Goal: Check status: Check status

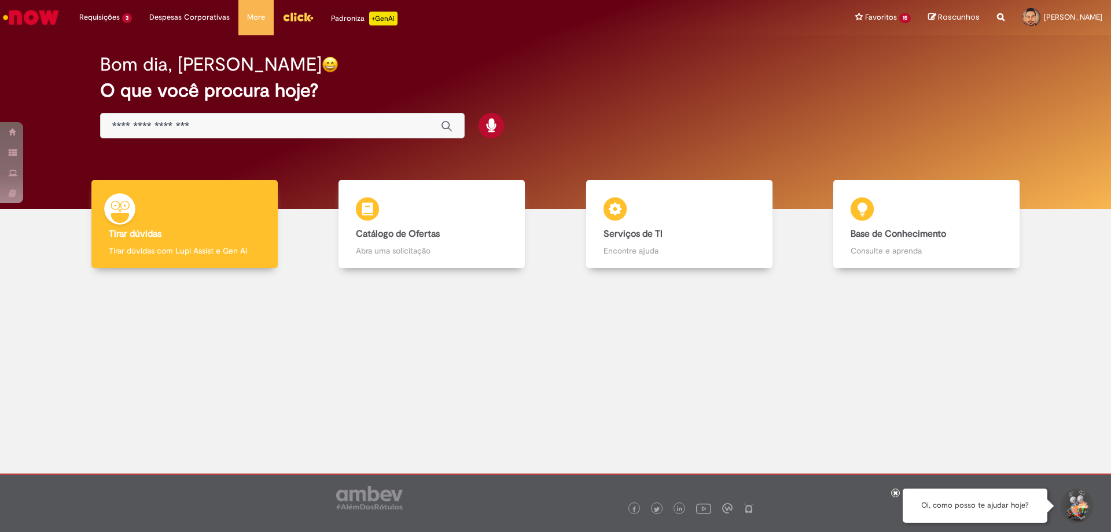
click at [0, 0] on link "Acerto Contábil Fabril - Inclusão 18d atrás 18 dias atrás R13526740" at bounding box center [0, 0] width 0 height 0
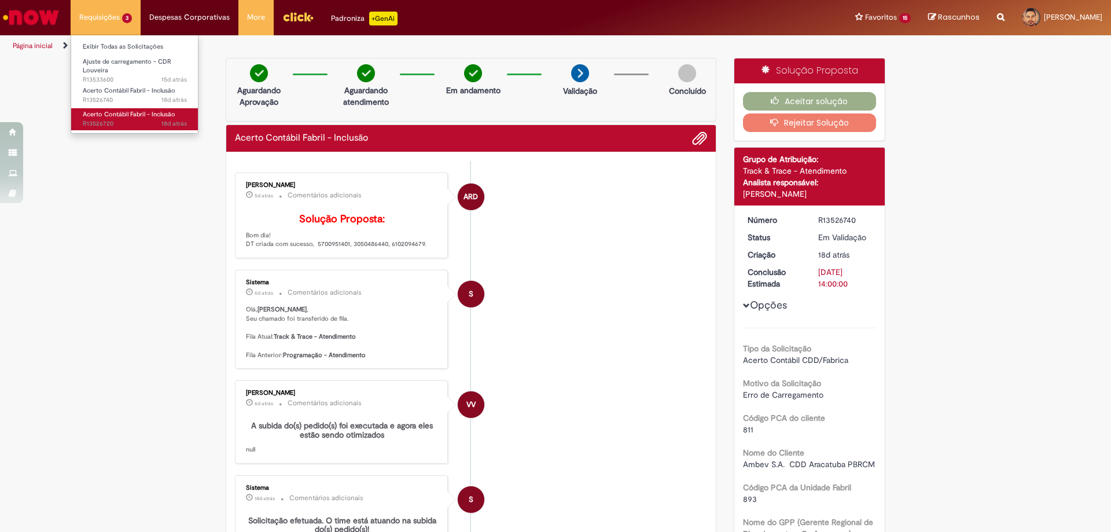
click at [106, 111] on span "Acerto Contábil Fabril - Inclusão" at bounding box center [129, 114] width 93 height 9
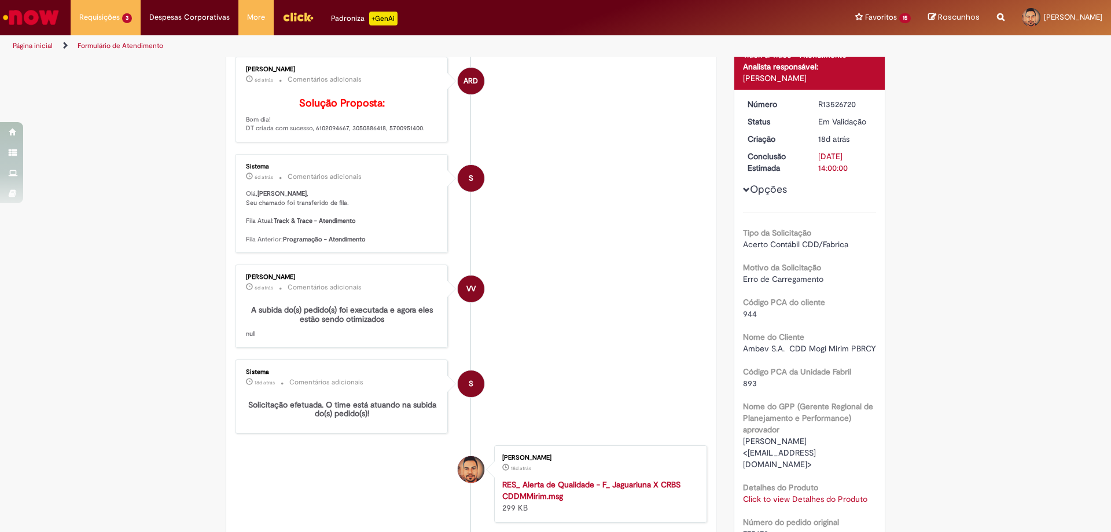
scroll to position [58, 0]
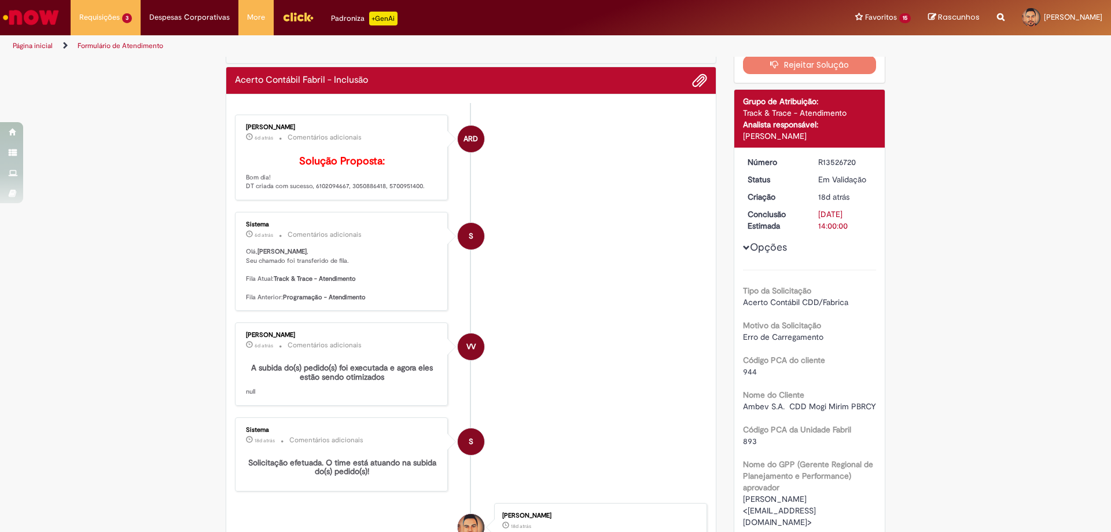
click at [401, 191] on p "Solução Proposta: Bom dia! DT criada com sucesso, 6102094667, 3050886418, 57009…" at bounding box center [342, 173] width 193 height 35
click at [359, 191] on p "Solução Proposta: Bom dia! DT criada com sucesso, 6102094667, 3050886418, 57009…" at bounding box center [342, 173] width 193 height 35
copy p "3050886418"
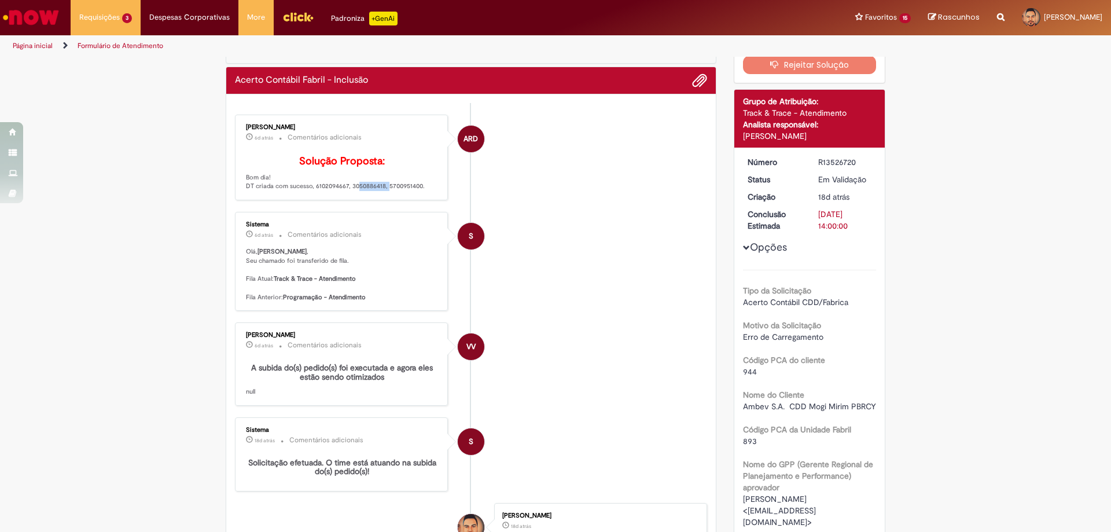
scroll to position [0, 0]
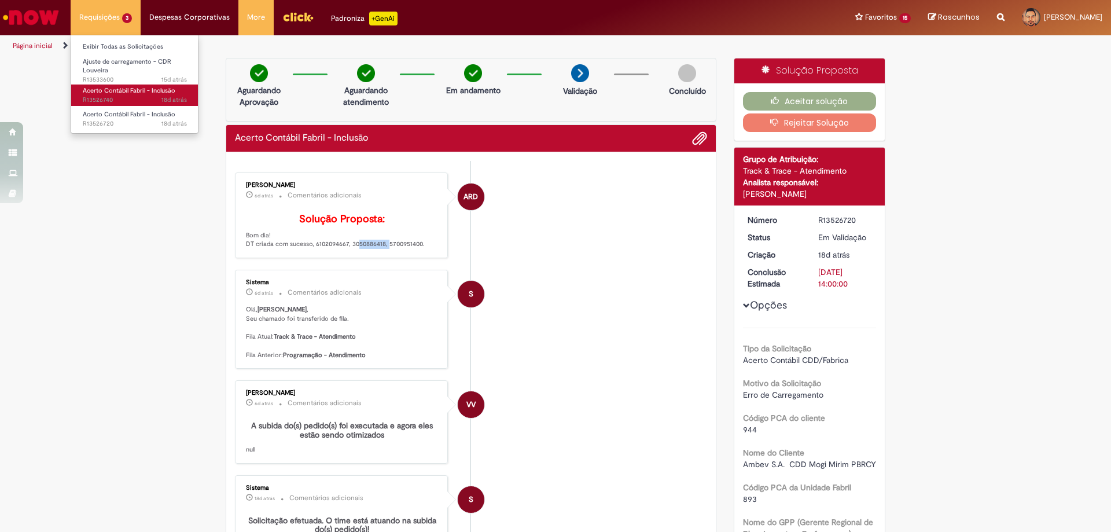
click at [116, 92] on span "Acerto Contábil Fabril - Inclusão" at bounding box center [129, 90] width 93 height 9
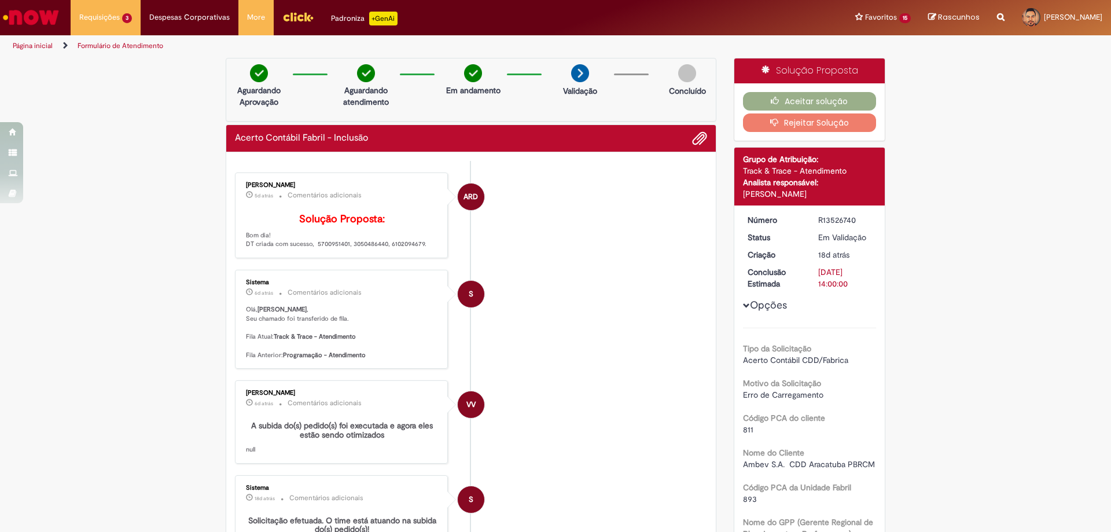
scroll to position [232, 0]
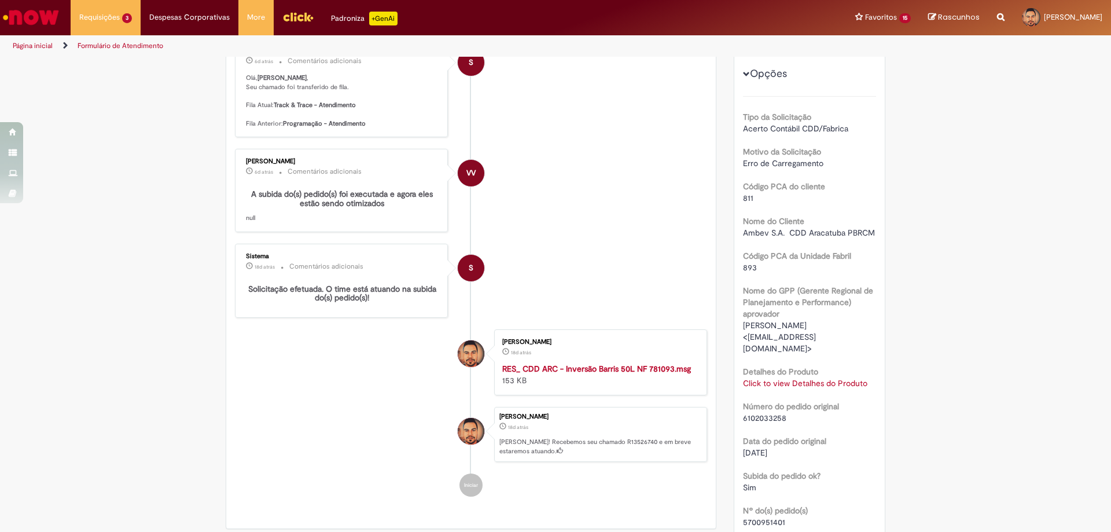
click at [752, 378] on link "Click to view Detalhes do Produto" at bounding box center [805, 383] width 124 height 10
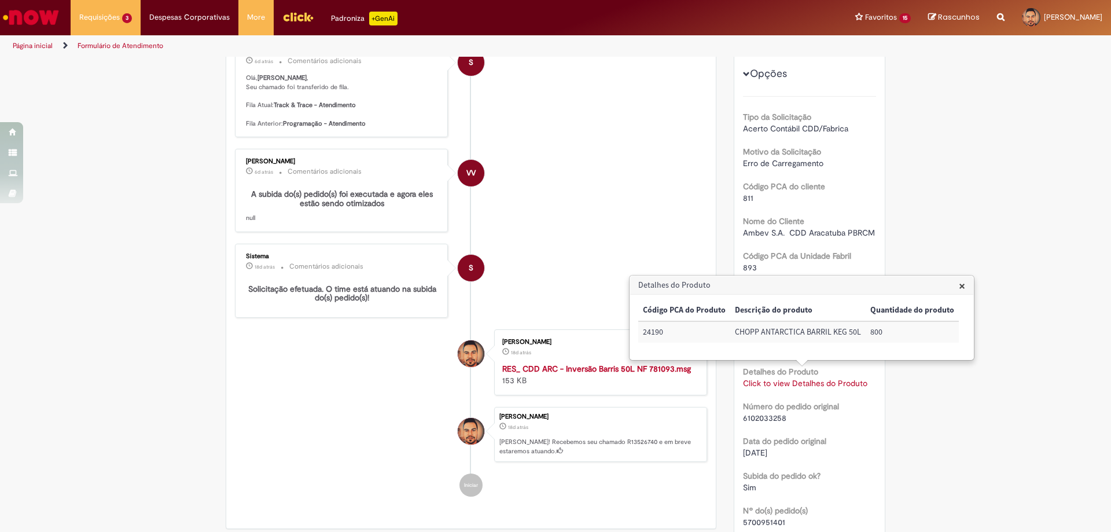
click at [621, 224] on li "VV [PERSON_NAME] 6d atrás 6 dias atrás Comentários adicionais A subida do(s) pe…" at bounding box center [471, 190] width 472 height 83
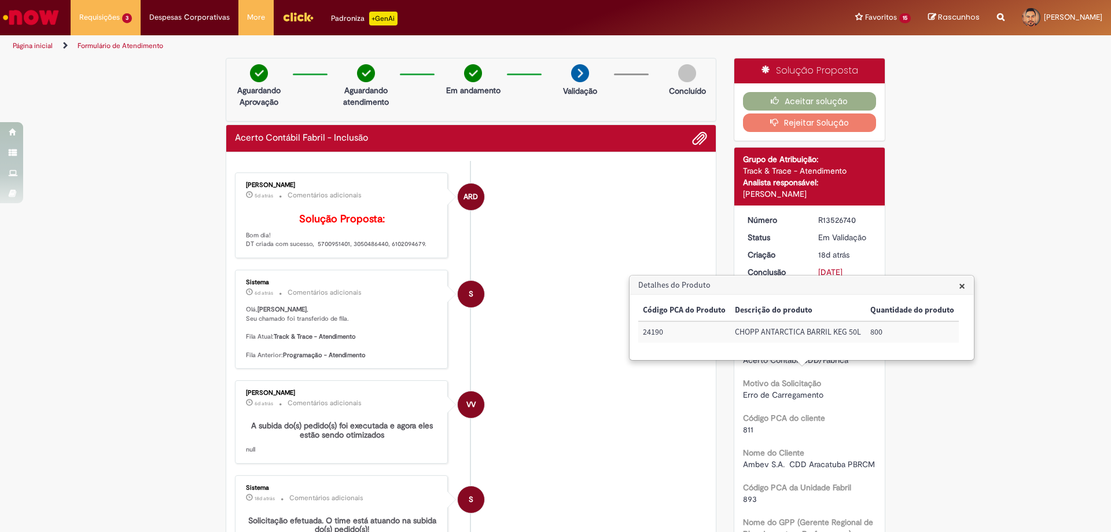
click at [571, 258] on li "ARD [PERSON_NAME] 5d atrás 5 dias atrás Comentários adicionais Solução Proposta…" at bounding box center [471, 215] width 472 height 86
click at [568, 302] on li "S Sistema 6d atrás 6 dias atrás Comentários adicionais [PERSON_NAME] , Seu cham…" at bounding box center [471, 319] width 472 height 99
click at [959, 285] on span "×" at bounding box center [962, 286] width 6 height 16
